Goal: Information Seeking & Learning: Learn about a topic

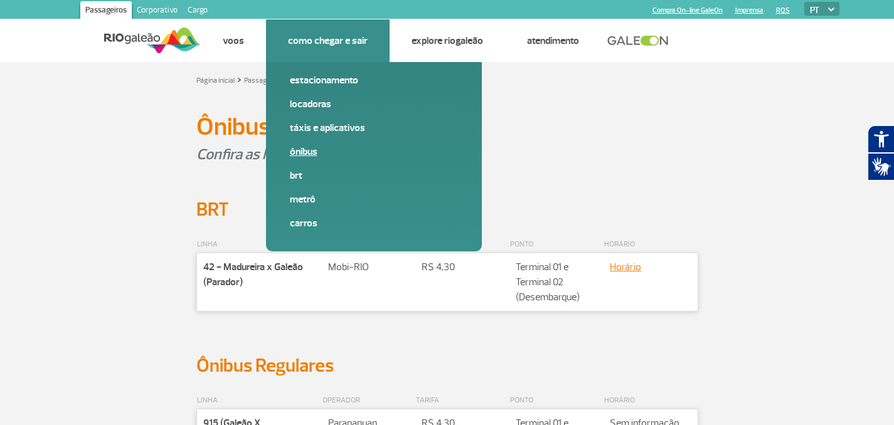
click at [313, 149] on link "Ônibus" at bounding box center [374, 152] width 168 height 14
click at [325, 82] on link "Estacionamento" at bounding box center [374, 80] width 168 height 14
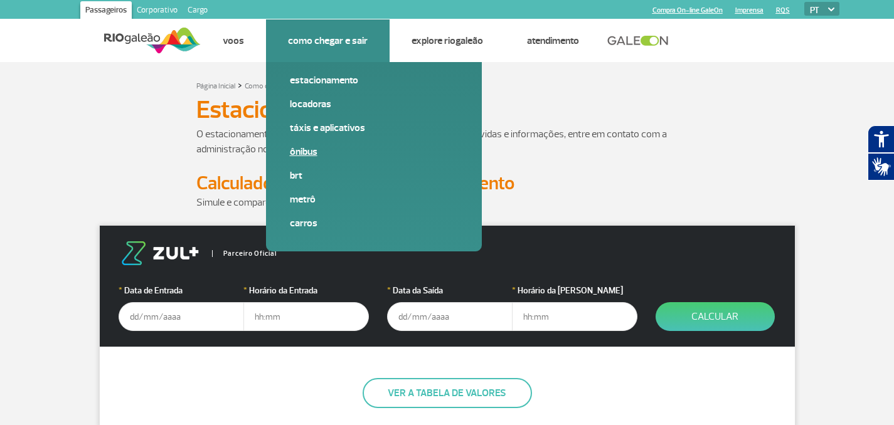
click at [307, 153] on link "Ônibus" at bounding box center [374, 152] width 168 height 14
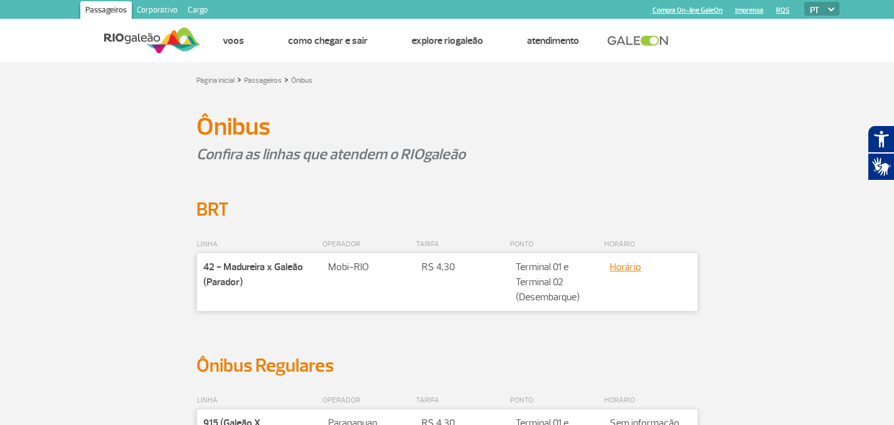
click at [641, 141] on div "Ônibus Ônibus" at bounding box center [447, 127] width 697 height 34
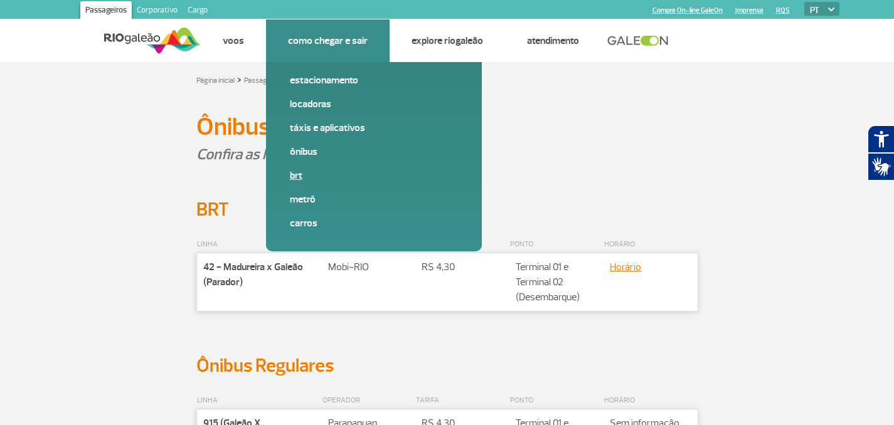
click at [296, 173] on link "BRT" at bounding box center [374, 176] width 168 height 14
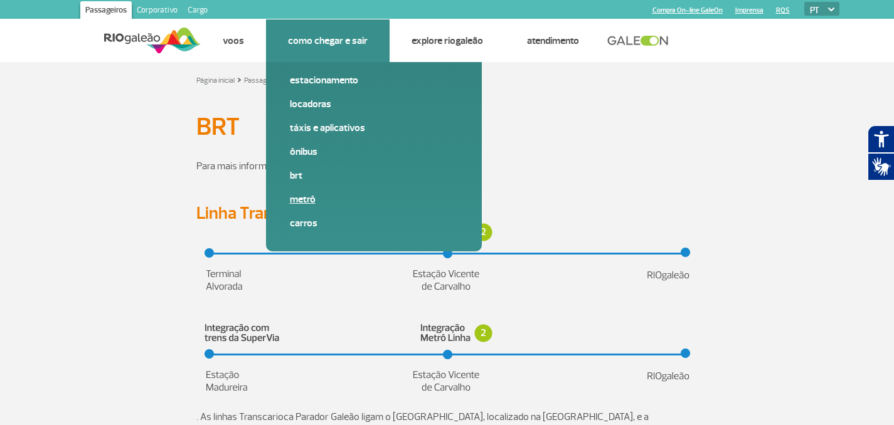
click at [304, 200] on link "Metrô" at bounding box center [374, 200] width 168 height 14
